Goal: Task Accomplishment & Management: Use online tool/utility

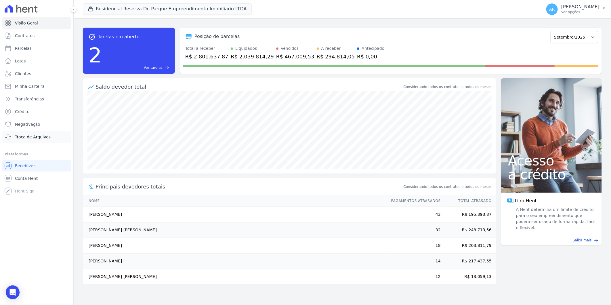
click at [41, 134] on span "Troca de Arquivos" at bounding box center [33, 137] width 36 height 6
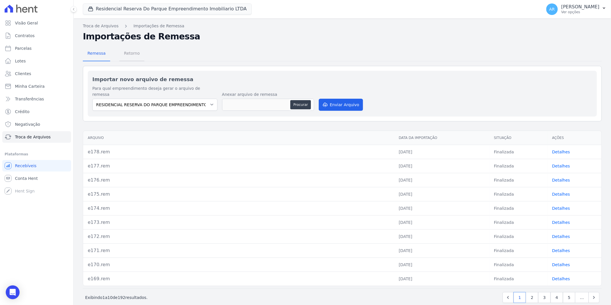
click at [133, 50] on span "Retorno" at bounding box center [131, 52] width 23 height 11
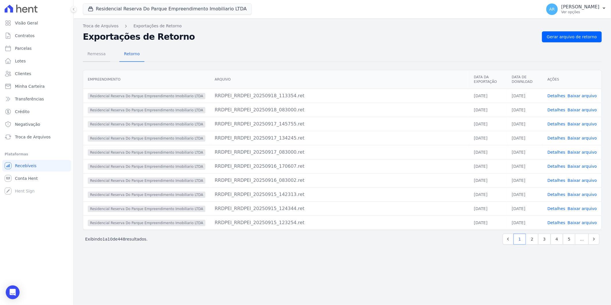
click at [98, 51] on span "Remessa" at bounding box center [96, 53] width 25 height 11
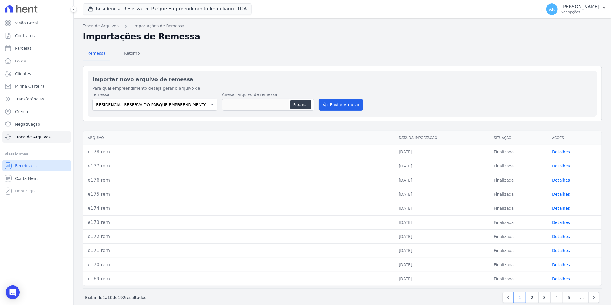
click at [23, 165] on span "Recebíveis" at bounding box center [26, 166] width 22 height 6
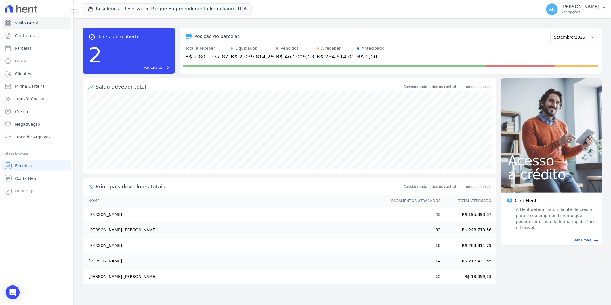
click at [22, 52] on link "Parcelas" at bounding box center [36, 48] width 69 height 11
select select
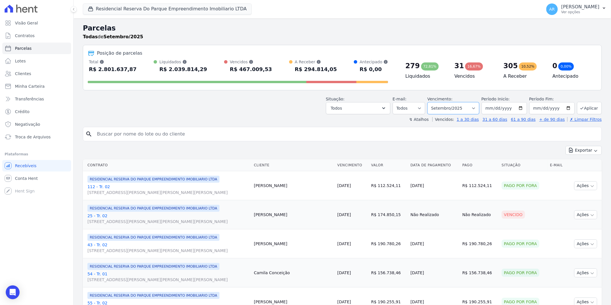
click at [456, 108] on select "Filtrar por período ──────── Todos os meses Dezembro/2023 Janeiro/2024 Fevereir…" at bounding box center [453, 108] width 52 height 12
select select "all"
click at [431, 102] on select "Filtrar por período ──────── Todos os meses Dezembro/2023 Janeiro/2024 Fevereir…" at bounding box center [453, 108] width 52 height 12
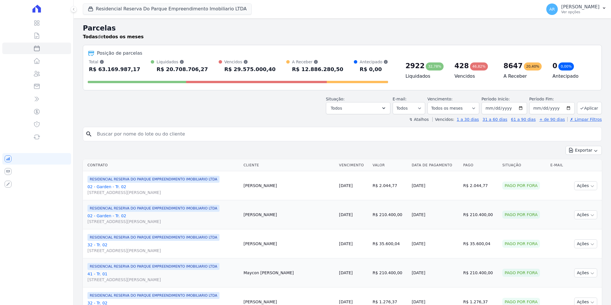
select select
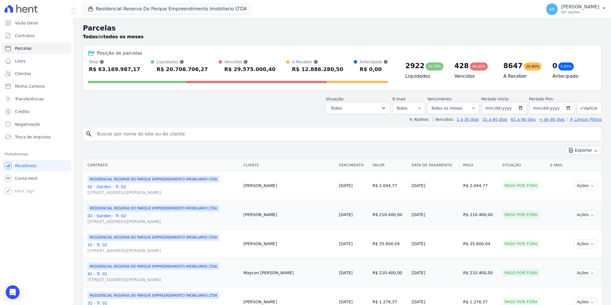
click at [123, 136] on input "search" at bounding box center [345, 133] width 505 height 11
type input "beatriz ferreira"
select select
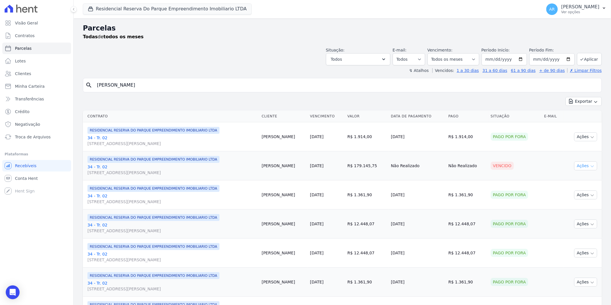
click at [583, 168] on button "Ações" at bounding box center [585, 165] width 23 height 9
click at [575, 214] on link "Liquidação Manual" at bounding box center [582, 211] width 55 height 11
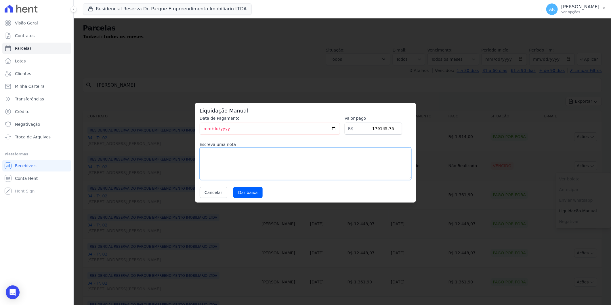
click at [251, 157] on textarea at bounding box center [305, 163] width 212 height 33
type textarea "c"
type textarea "Parcela caixa que não consta na operação"
click at [246, 196] on input "Dar baixa" at bounding box center [247, 192] width 29 height 11
select select
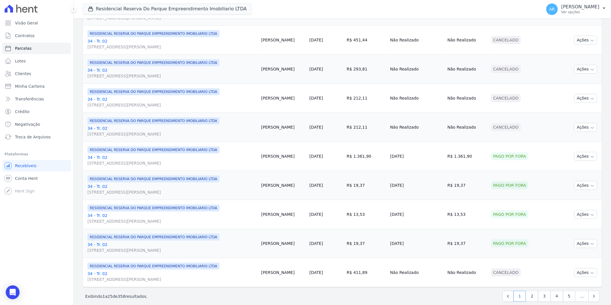
scroll to position [569, 0]
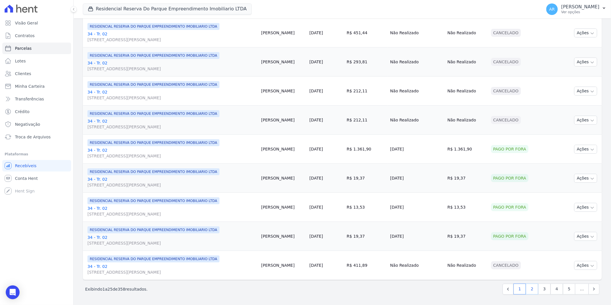
click at [527, 287] on link "2" at bounding box center [531, 288] width 12 height 11
select select
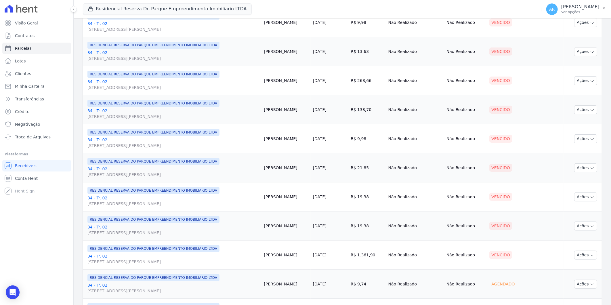
scroll to position [569, 0]
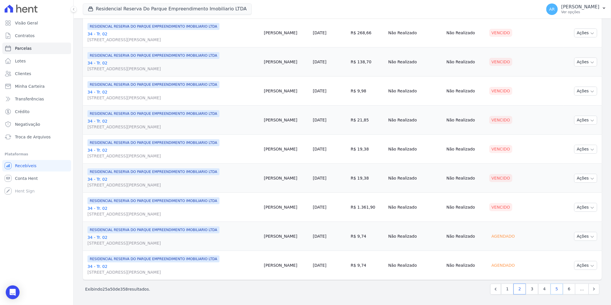
click at [551, 290] on link "5" at bounding box center [556, 288] width 12 height 11
select select
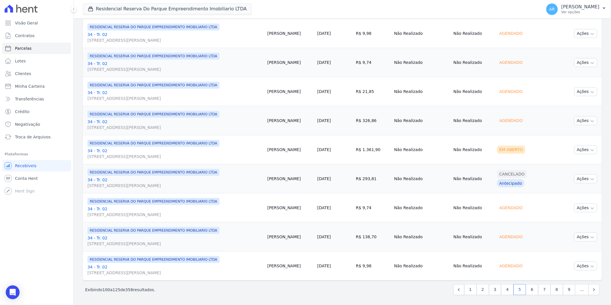
scroll to position [569, 0]
click at [563, 289] on link "9" at bounding box center [569, 288] width 12 height 11
select select
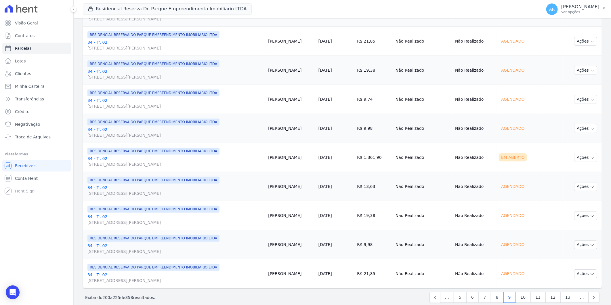
scroll to position [569, 0]
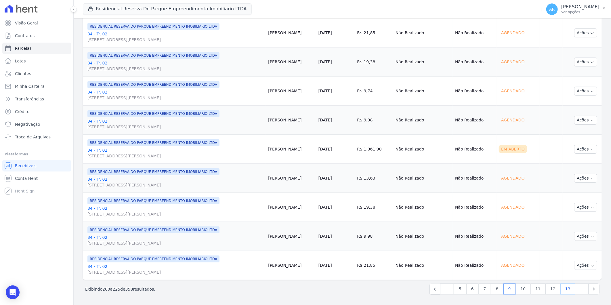
click at [564, 291] on link "13" at bounding box center [567, 288] width 15 height 11
select select
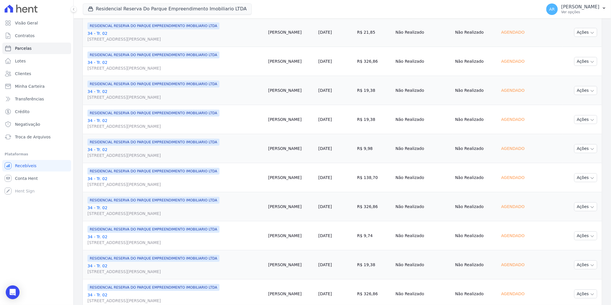
scroll to position [569, 0]
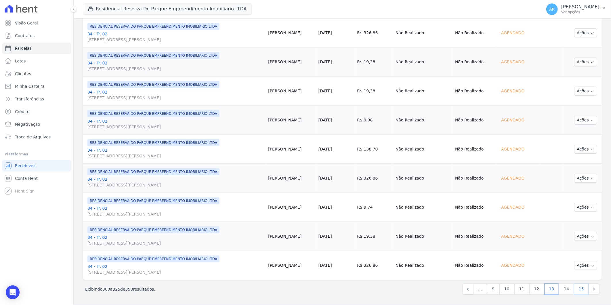
click at [579, 291] on link "15" at bounding box center [580, 288] width 15 height 11
select select
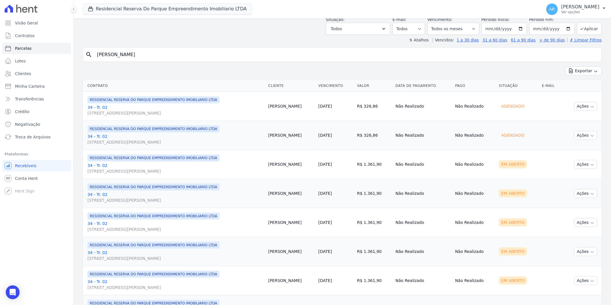
scroll to position [75, 0]
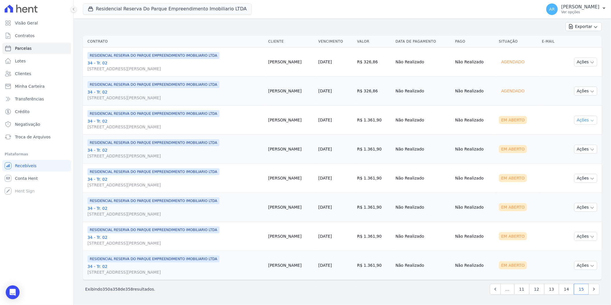
click at [590, 118] on icon "button" at bounding box center [592, 120] width 5 height 5
click at [573, 163] on link "Liquidação Manual" at bounding box center [582, 165] width 55 height 11
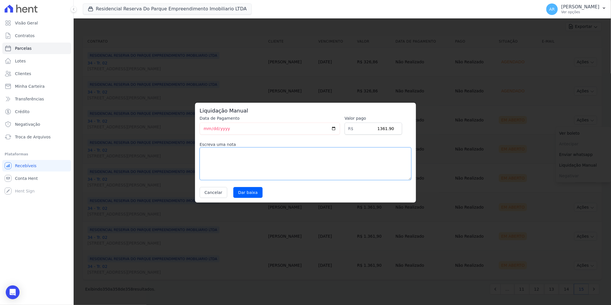
click at [285, 172] on textarea at bounding box center [305, 163] width 212 height 33
type textarea "a"
paste textarea "326,86 iniciando 10/2025"
drag, startPoint x: 256, startPoint y: 151, endPoint x: 260, endPoint y: 153, distance: 3.5
click at [258, 152] on textarea "Adiantamento em 25 parcelas 326,86 iniciando 10/2025" at bounding box center [305, 163] width 212 height 33
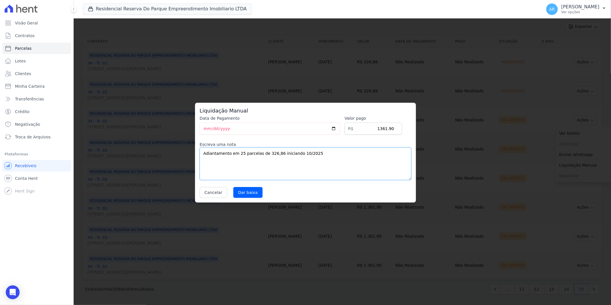
drag, startPoint x: 229, startPoint y: 157, endPoint x: 127, endPoint y: 156, distance: 102.3
click at [127, 156] on div "Liquidação Manual Data de Pagamento 2025-09-18 Valor pago R$ 1361.90 Escreva um…" at bounding box center [305, 152] width 611 height 305
type textarea "Adiantamento em 25 parcelas de 326,86 iniciando 10/2025"
click at [247, 189] on input "Dar baixa" at bounding box center [247, 192] width 29 height 11
select select
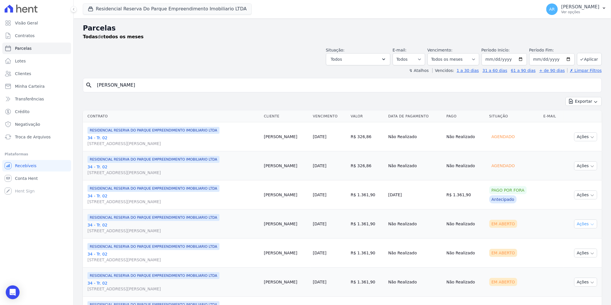
click at [580, 226] on button "Ações" at bounding box center [585, 223] width 23 height 9
click at [568, 265] on link "Liquidação Manual" at bounding box center [582, 269] width 55 height 11
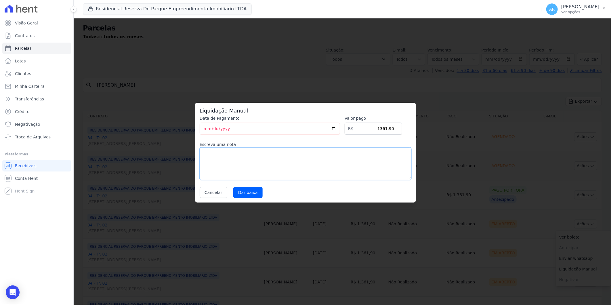
click at [308, 167] on textarea at bounding box center [305, 163] width 212 height 33
paste textarea "Adiantamento em 25 parcelas de 326,86 iniciando 10/2025"
type textarea "Adiantamento em 25 parcelas de 326,86 iniciando 10/2025"
click at [246, 185] on div "Data de Pagamento 2025-09-18 Valor pago R$ 1361.90 Escreva uma nota Adiantament…" at bounding box center [305, 156] width 212 height 82
click at [246, 190] on input "Dar baixa" at bounding box center [247, 192] width 29 height 11
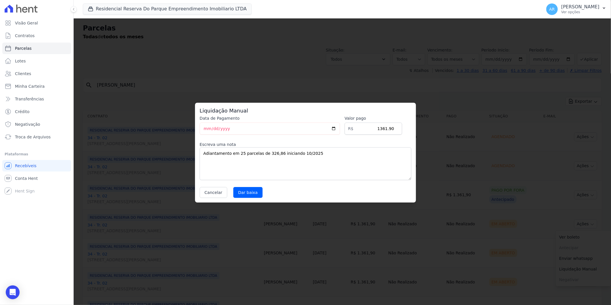
select select
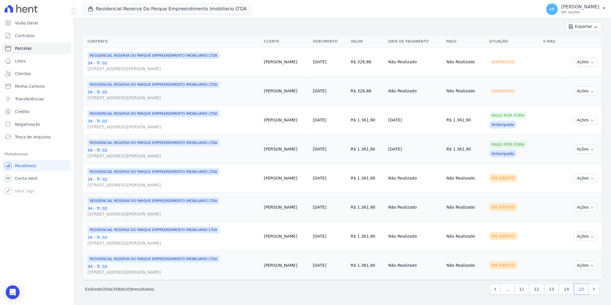
scroll to position [75, 0]
click at [590, 176] on icon "button" at bounding box center [592, 178] width 5 height 5
click at [573, 218] on link "Liquidação Manual" at bounding box center [582, 223] width 55 height 11
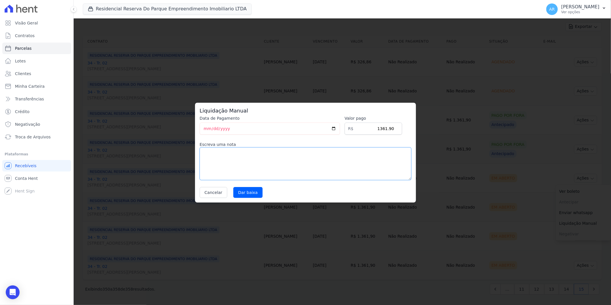
click at [355, 171] on textarea at bounding box center [305, 163] width 212 height 33
paste textarea "Adiantamento em 25 parcelas de 326,86 iniciando 10/2025"
type textarea "Adiantamento em 25 parcelas de 326,86 iniciando 10/2025"
click at [251, 189] on input "Dar baixa" at bounding box center [247, 192] width 29 height 11
select select
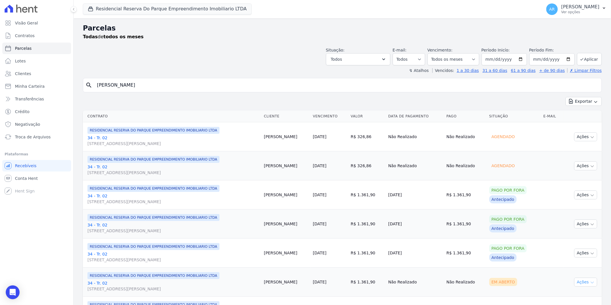
click at [590, 280] on icon "button" at bounding box center [592, 282] width 5 height 5
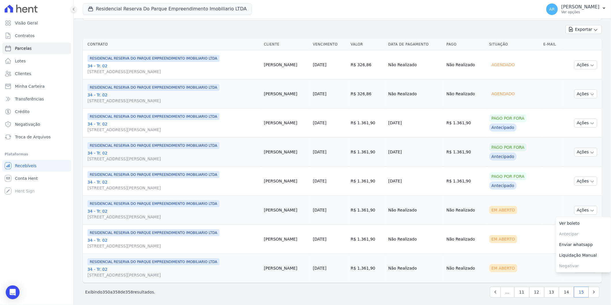
scroll to position [75, 0]
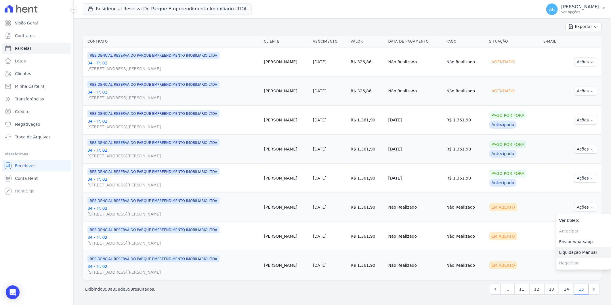
click at [564, 253] on link "Liquidação Manual" at bounding box center [582, 252] width 55 height 11
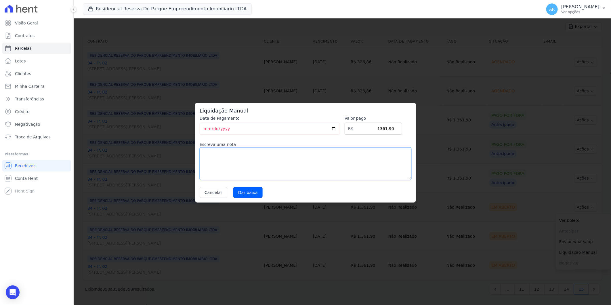
click at [367, 179] on textarea at bounding box center [305, 163] width 212 height 33
paste textarea "Adiantamento em 25 parcelas de 326,86 iniciando 10/2025"
type textarea "Adiantamento em 25 parcelas de 326,86 iniciando 10/2025"
click at [249, 195] on input "Dar baixa" at bounding box center [247, 192] width 29 height 11
select select
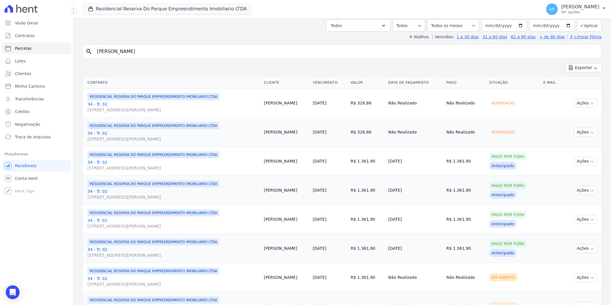
scroll to position [75, 0]
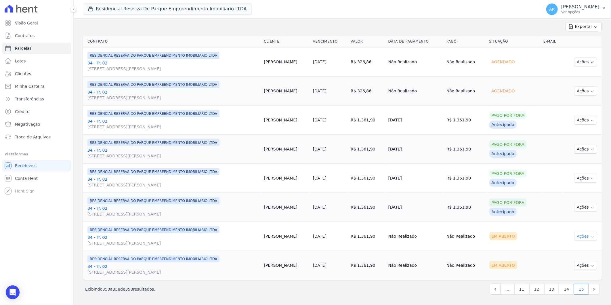
click at [590, 237] on icon "button" at bounding box center [592, 236] width 5 height 5
click at [580, 279] on link "Liquidação Manual" at bounding box center [582, 281] width 55 height 11
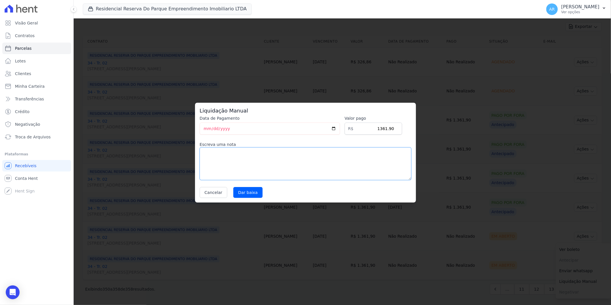
click at [266, 162] on textarea at bounding box center [305, 163] width 212 height 33
paste textarea "Adiantamento em 25 parcelas de 326,86 iniciando 10/2025"
type textarea "Adiantamento em 25 parcelas de 326,86 iniciando 10/2025"
click at [245, 199] on div "Liquidação Manual Data de Pagamento 2025-09-18 Valor pago R$ 1361.90 Escreva um…" at bounding box center [305, 153] width 221 height 100
click at [245, 193] on input "Dar baixa" at bounding box center [247, 192] width 29 height 11
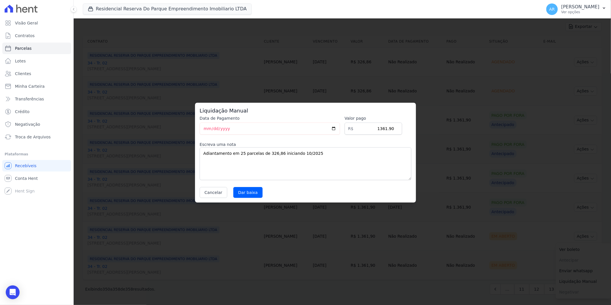
select select
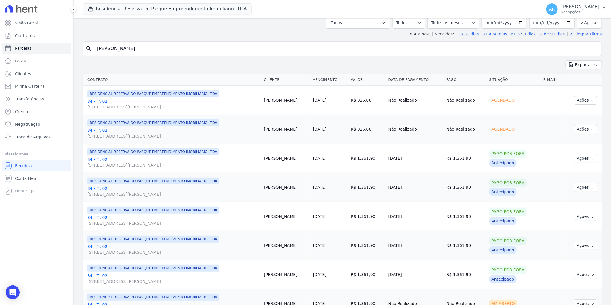
scroll to position [75, 0]
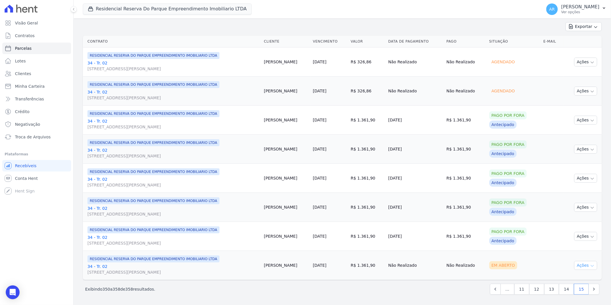
click at [579, 268] on button "Ações" at bounding box center [585, 265] width 23 height 9
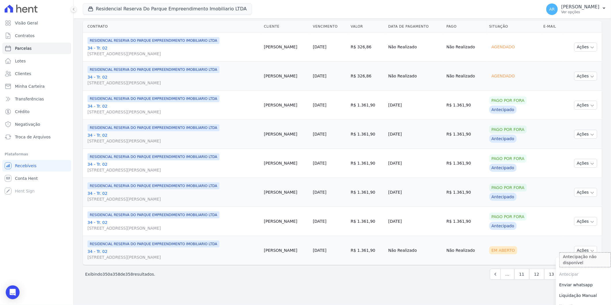
scroll to position [98, 0]
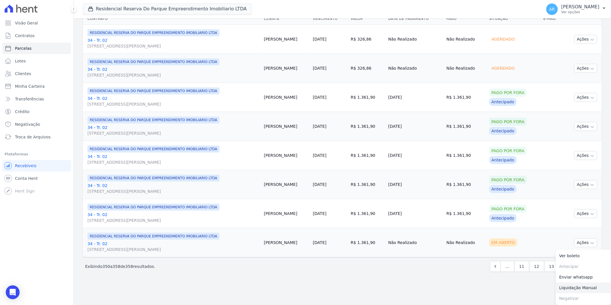
click at [570, 285] on link "Liquidação Manual" at bounding box center [582, 287] width 55 height 11
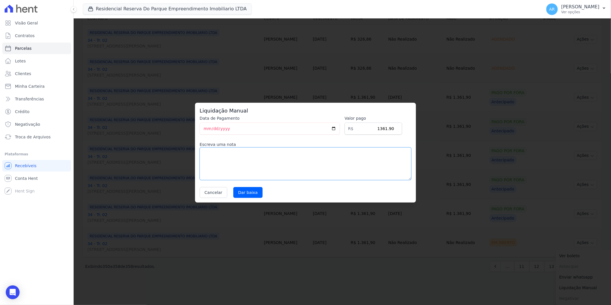
click at [298, 178] on textarea at bounding box center [305, 163] width 212 height 33
paste textarea "Adiantamento em 25 parcelas de 326,86 iniciando 10/2025"
type textarea "Adiantamento em 25 parcelas de 326,86 iniciando 10/2025"
click at [241, 196] on input "Dar baixa" at bounding box center [247, 192] width 29 height 11
click at [242, 195] on input "Dar baixa" at bounding box center [247, 192] width 29 height 11
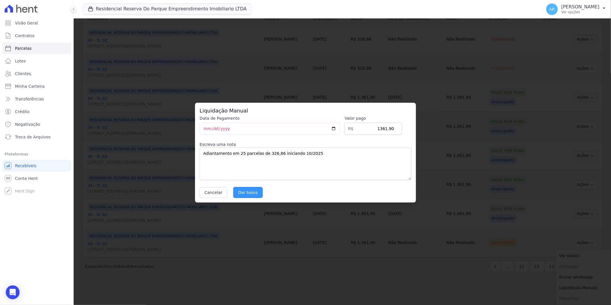
select select
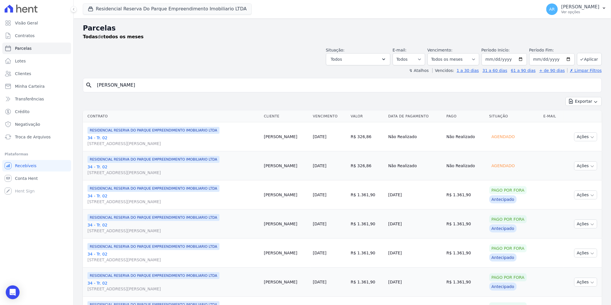
scroll to position [75, 0]
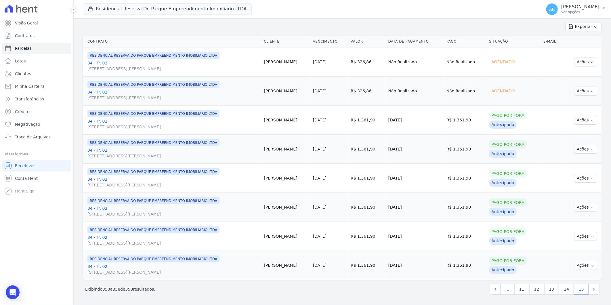
click at [94, 93] on link "34 - Tr. 02 Avenida Doutor José Bonifácio Coutinho Nogueira, 150, ANDAR 2 SALA …" at bounding box center [173, 94] width 172 height 11
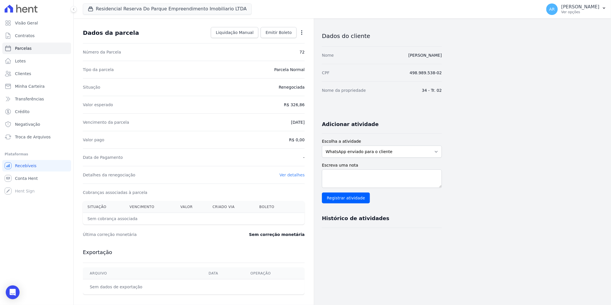
scroll to position [23, 0]
click at [31, 163] on span "Recebíveis" at bounding box center [26, 166] width 22 height 6
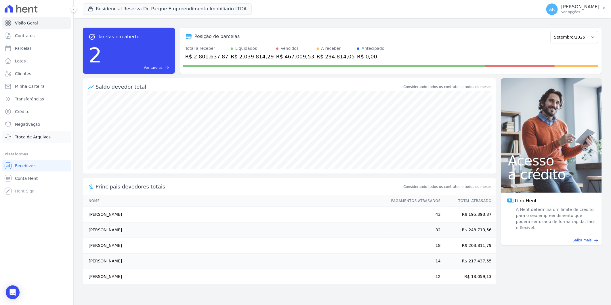
click at [35, 135] on span "Troca de Arquivos" at bounding box center [33, 137] width 36 height 6
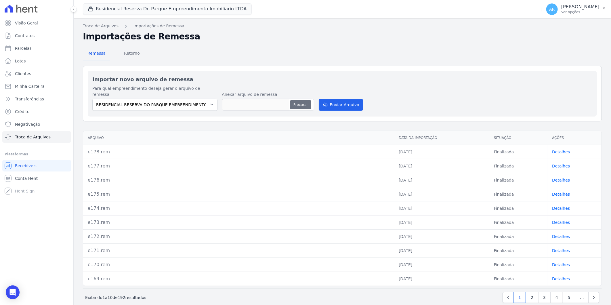
click at [299, 100] on button "Procurar" at bounding box center [300, 104] width 21 height 9
type input "e179.rem"
click at [341, 99] on button "Enviar Arquivo" at bounding box center [340, 105] width 44 height 12
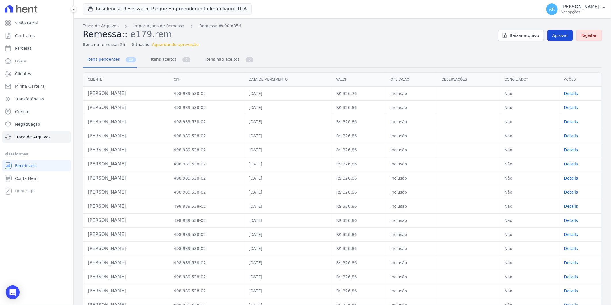
click at [556, 37] on span "Aprovar" at bounding box center [560, 35] width 16 height 6
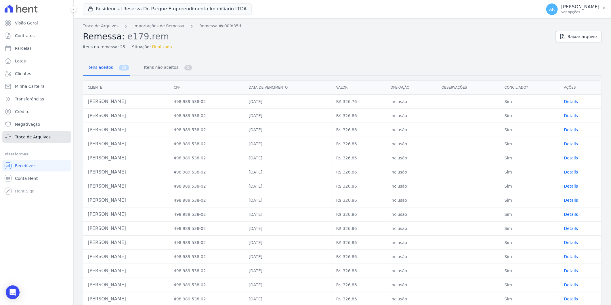
click at [33, 139] on span "Troca de Arquivos" at bounding box center [33, 137] width 36 height 6
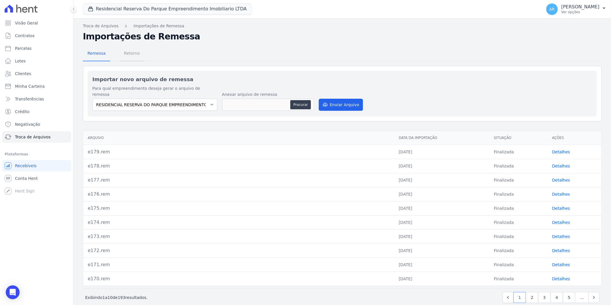
click at [128, 55] on span "Retorno" at bounding box center [131, 52] width 23 height 11
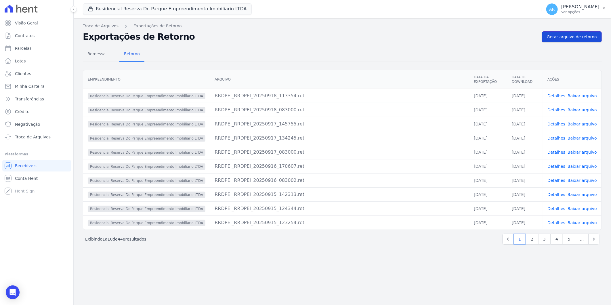
click at [585, 34] on span "Gerar arquivo de retorno" at bounding box center [571, 37] width 50 height 6
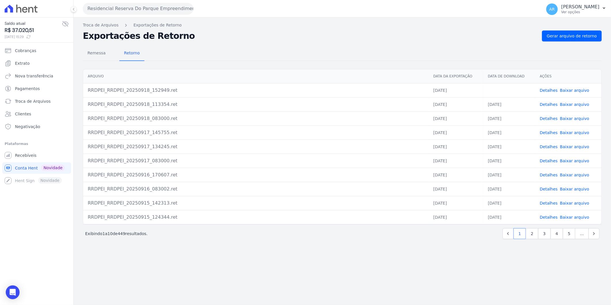
click at [575, 89] on link "Baixar arquivo" at bounding box center [574, 90] width 29 height 5
click at [565, 32] on link "Gerar arquivo de retorno" at bounding box center [572, 35] width 60 height 11
